Goal: Find specific page/section: Find specific page/section

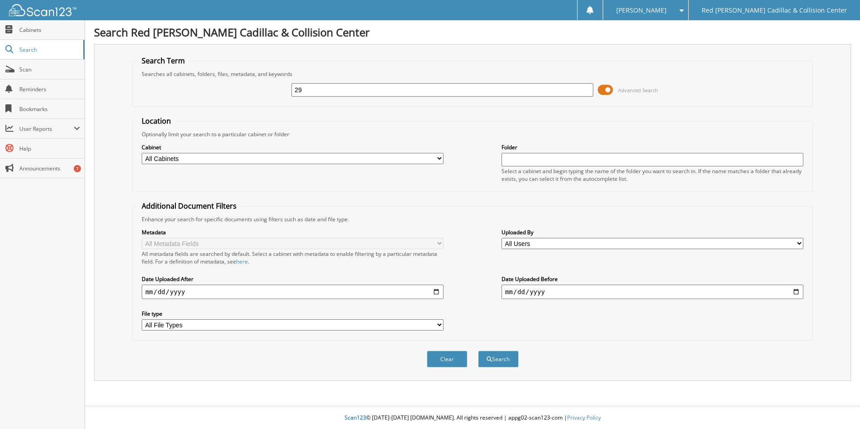
type input "2"
type input "269196"
click at [478, 351] on button "Search" at bounding box center [498, 359] width 40 height 17
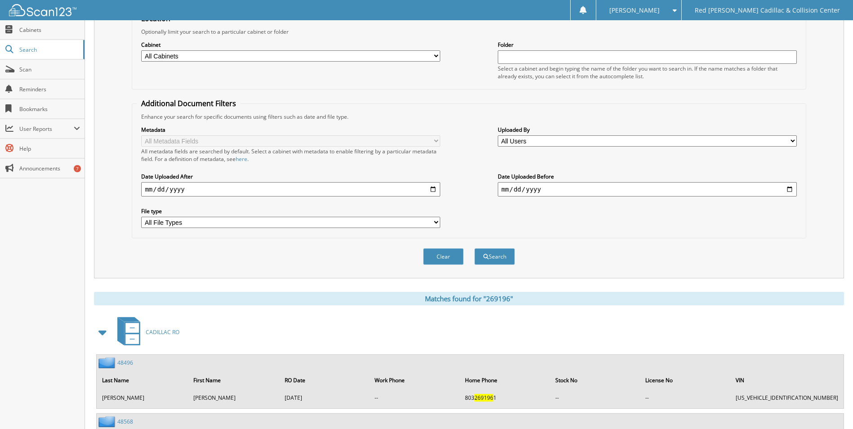
scroll to position [55, 0]
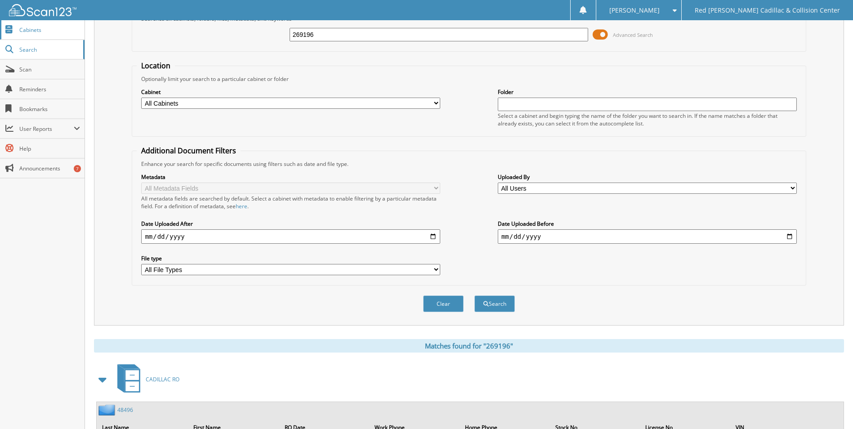
click at [30, 27] on span "Cabinets" at bounding box center [49, 30] width 61 height 8
